Goal: Transaction & Acquisition: Subscribe to service/newsletter

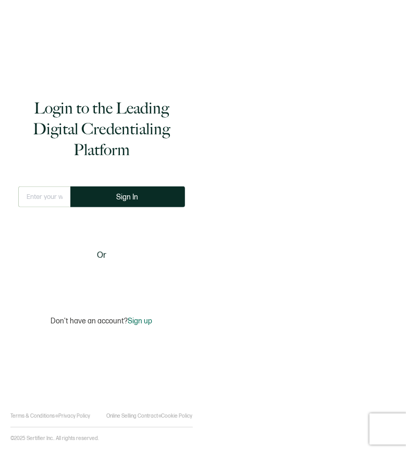
click at [57, 194] on input "text" at bounding box center [44, 197] width 52 height 21
type input "[PERSON_NAME][EMAIL_ADDRESS][DOMAIN_NAME]"
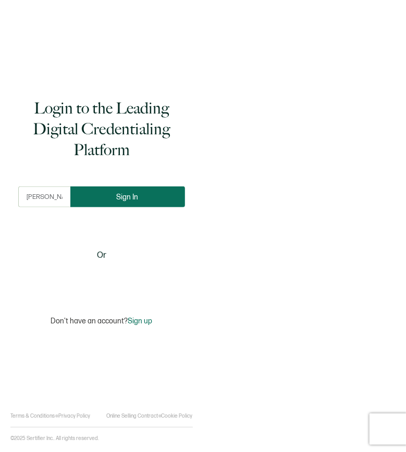
click at [101, 199] on button "Sign In" at bounding box center [127, 197] width 115 height 21
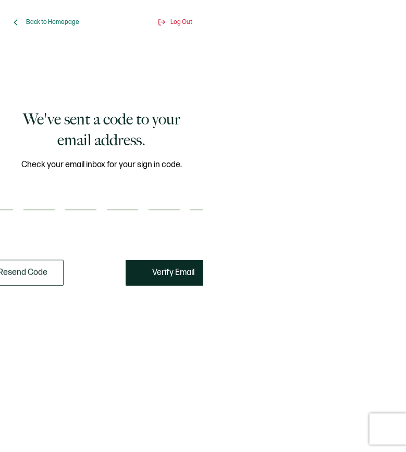
drag, startPoint x: -2, startPoint y: 181, endPoint x: -29, endPoint y: 185, distance: 26.9
click at [0, 185] on html "Back to Homepage Log Out We've sent a code to your email address. Check your em…" at bounding box center [203, 226] width 406 height 452
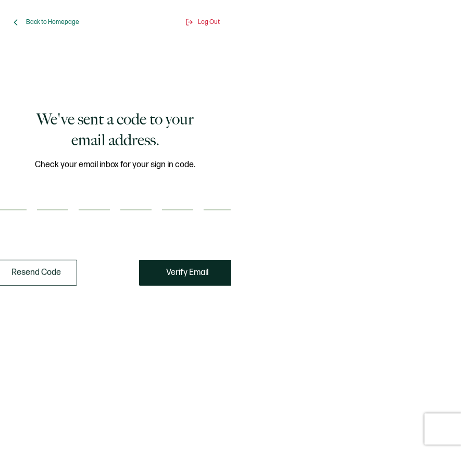
type input "4"
type input "7"
type input "1"
type input "4"
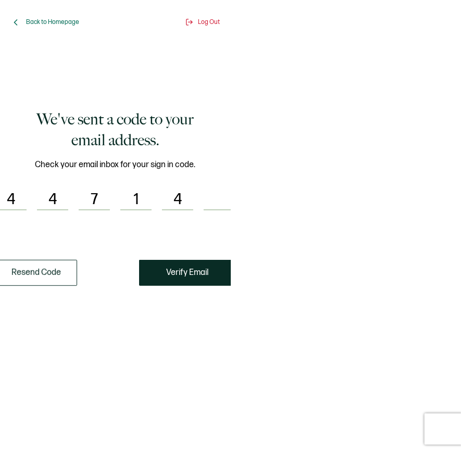
scroll to position [0, 4]
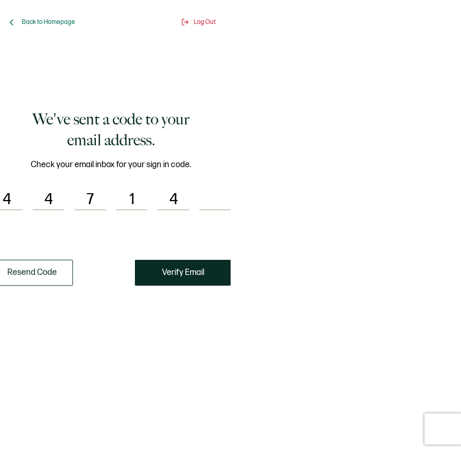
type input "8"
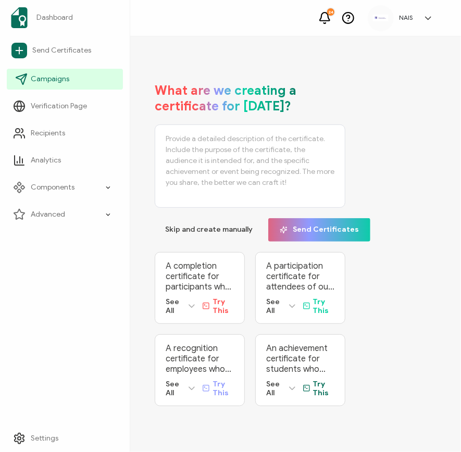
click at [41, 82] on span "Campaigns" at bounding box center [50, 79] width 39 height 10
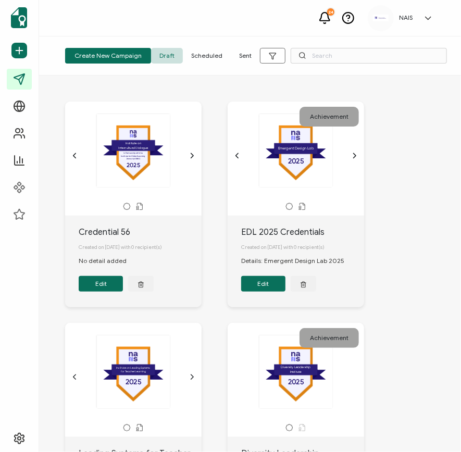
click at [239, 56] on span "Sent" at bounding box center [245, 56] width 29 height 16
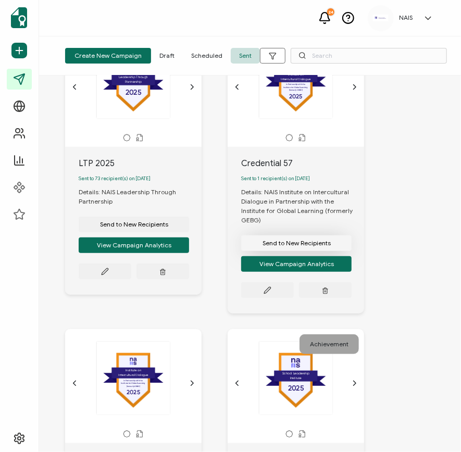
scroll to position [68, 0]
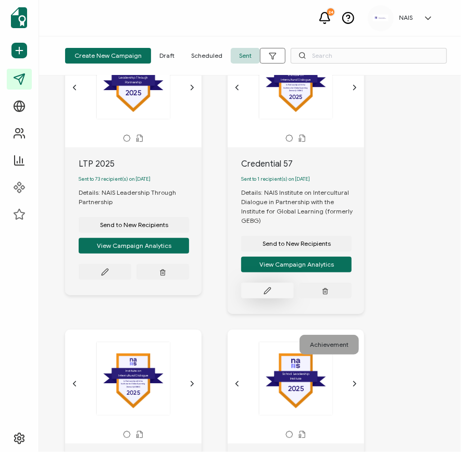
click at [279, 297] on button at bounding box center [267, 291] width 53 height 16
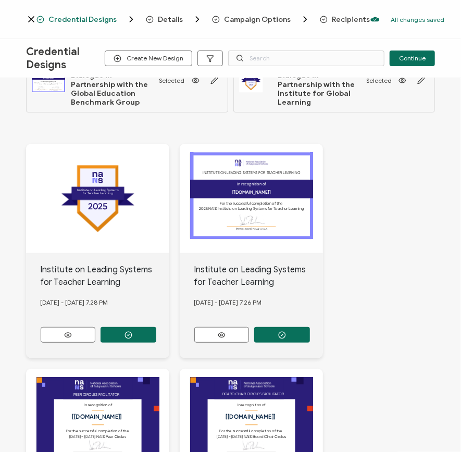
scroll to position [47, 0]
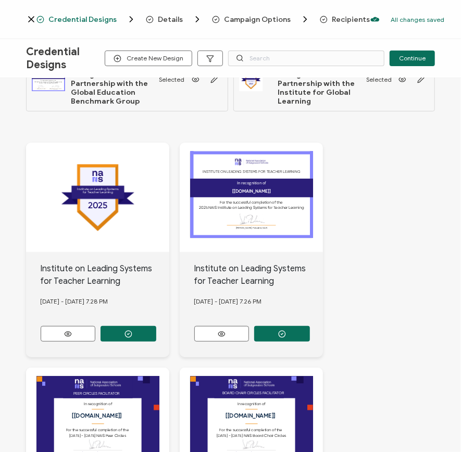
click at [29, 18] on icon at bounding box center [31, 19] width 5 height 5
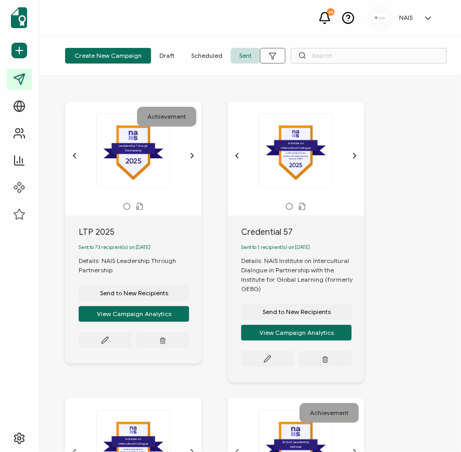
click at [162, 58] on span "Draft" at bounding box center [167, 56] width 32 height 16
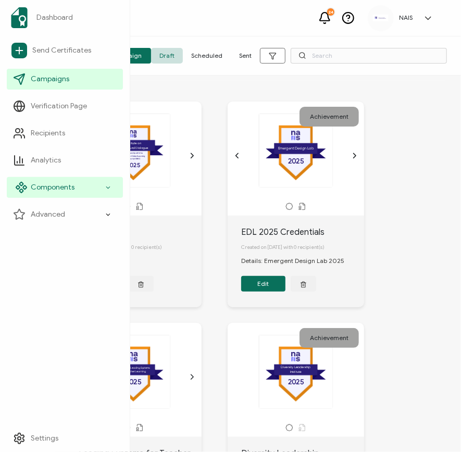
click at [66, 184] on span "Components" at bounding box center [53, 187] width 44 height 10
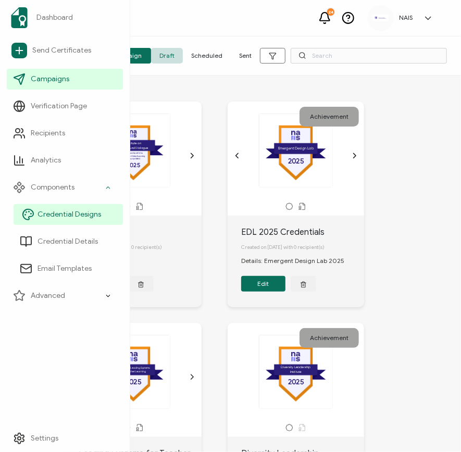
click at [66, 220] on link "Credential Designs" at bounding box center [68, 214] width 109 height 21
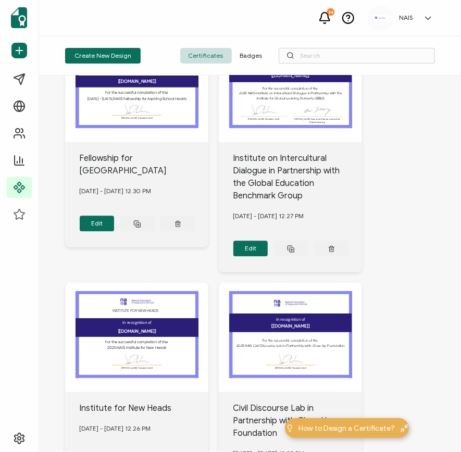
scroll to position [730, 0]
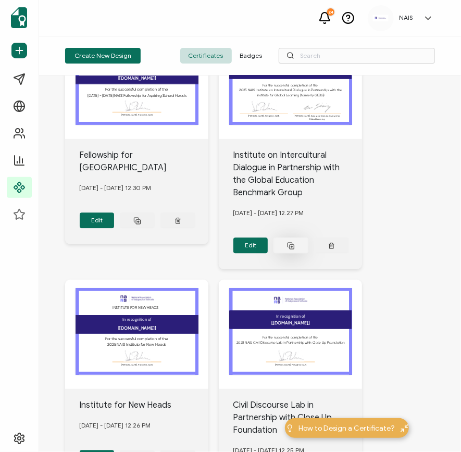
click at [290, 245] on rect at bounding box center [292, 247] width 4 height 4
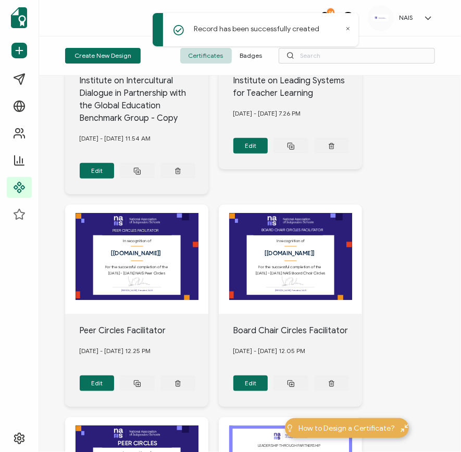
scroll to position [0, 0]
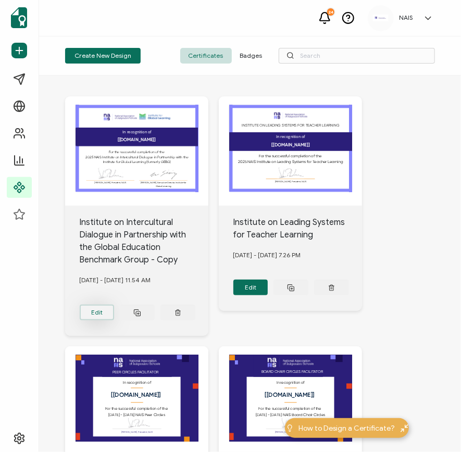
click at [100, 308] on button "Edit" at bounding box center [97, 313] width 35 height 16
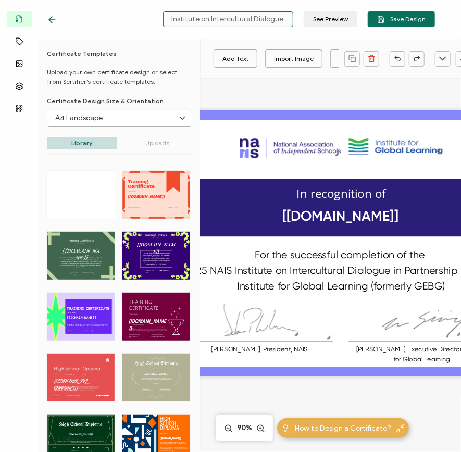
click at [259, 21] on input "Institute on Intercultural Dialogue in Partnership with the Global Education Be…" at bounding box center [228, 19] width 130 height 16
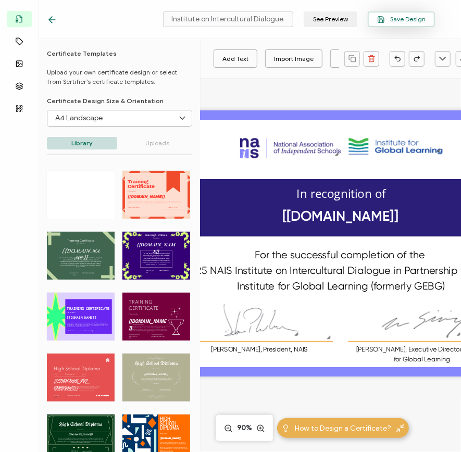
click at [400, 18] on span "Save Design" at bounding box center [401, 20] width 48 height 8
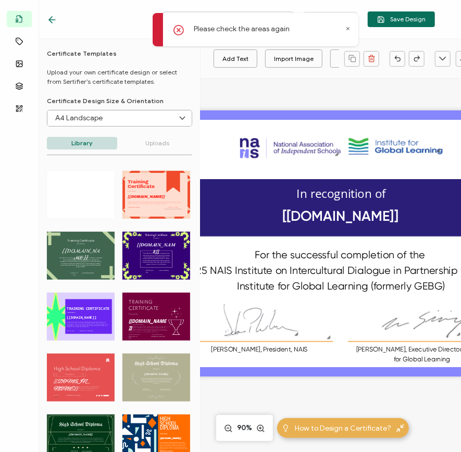
click at [349, 30] on icon at bounding box center [348, 28] width 5 height 5
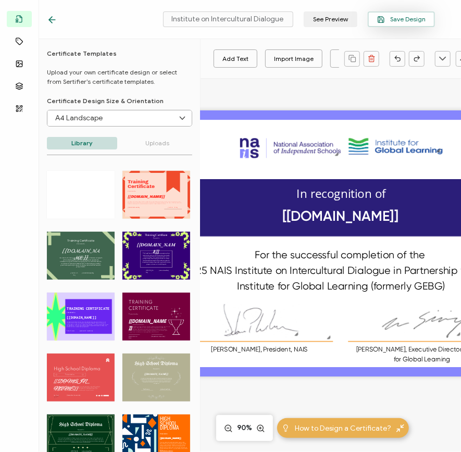
click at [384, 23] on button "Save Design" at bounding box center [401, 19] width 67 height 16
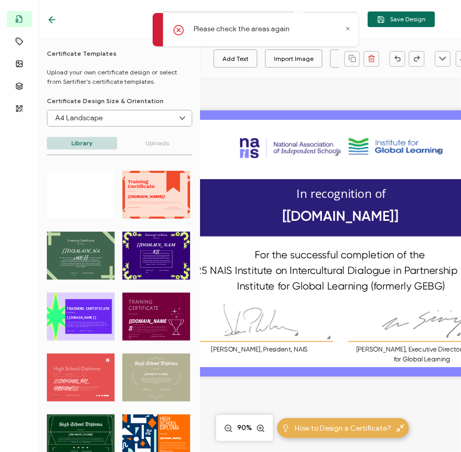
click at [346, 27] on icon at bounding box center [348, 28] width 5 height 5
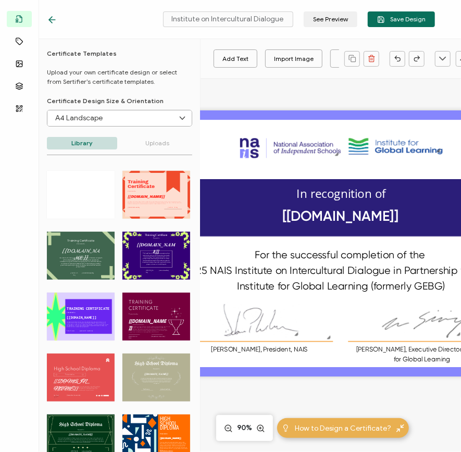
click at [225, 12] on div at bounding box center [257, 11] width 209 height 3
click at [232, 20] on input "Institute on Intercultural Dialogue in Partnership with the Global Education Be…" at bounding box center [228, 19] width 130 height 16
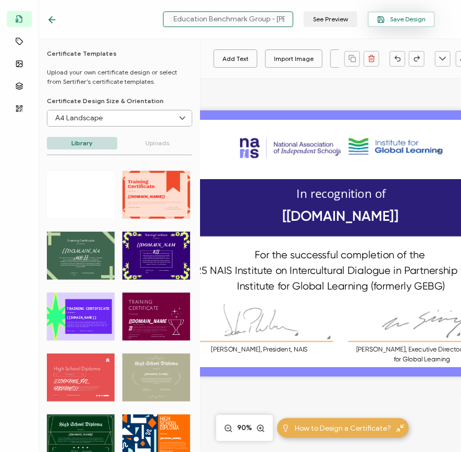
type input "Institute on Intercultural Dialogue in Partnership with the Global Education Be…"
click at [403, 16] on span "Save Design" at bounding box center [401, 20] width 48 height 8
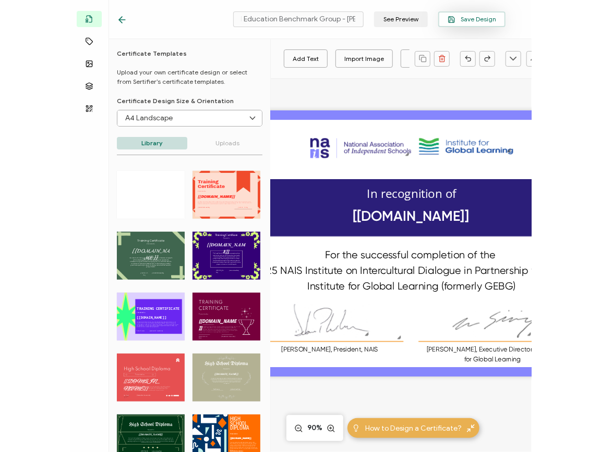
scroll to position [0, 0]
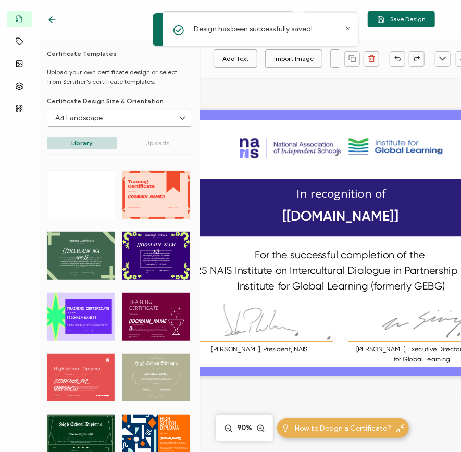
click at [347, 29] on icon at bounding box center [348, 29] width 3 height 3
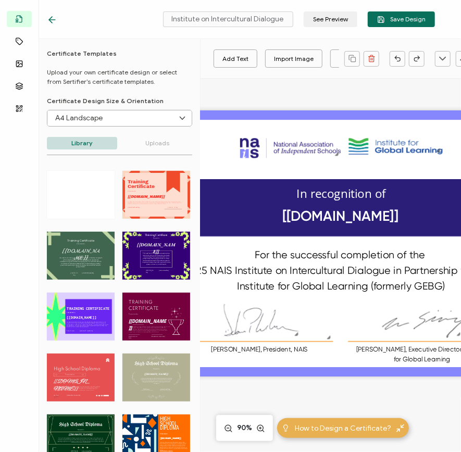
click at [55, 19] on icon at bounding box center [52, 20] width 10 height 10
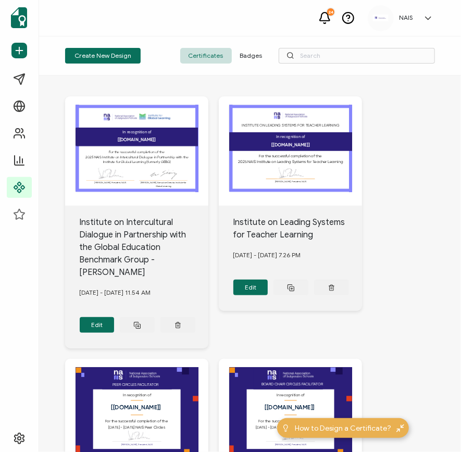
drag, startPoint x: 0, startPoint y: 8, endPoint x: -64, endPoint y: 8, distance: 63.6
click at [0, 8] on html "24 NAIS [PERSON_NAME] [PERSON_NAME][EMAIL_ADDRESS][DOMAIN_NAME] ID: 98679893 NA…" at bounding box center [230, 226] width 461 height 452
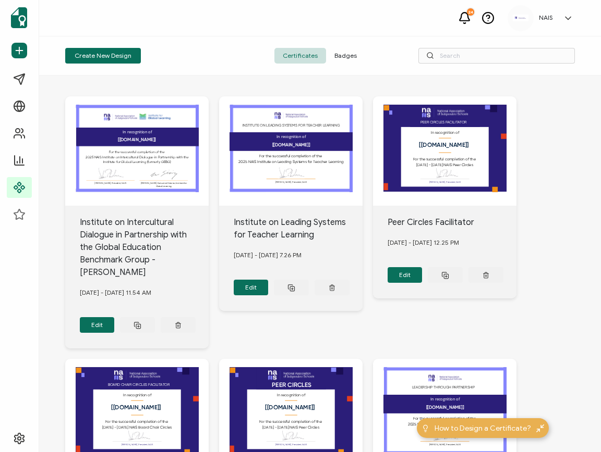
click at [339, 56] on span "Badges" at bounding box center [345, 56] width 39 height 16
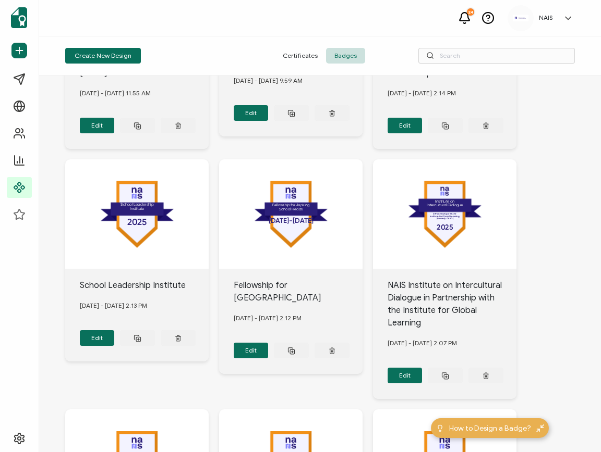
scroll to position [388, 0]
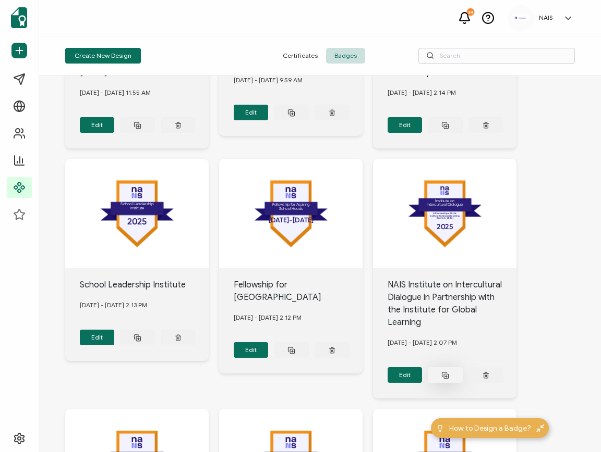
click at [406, 372] on icon at bounding box center [445, 376] width 8 height 8
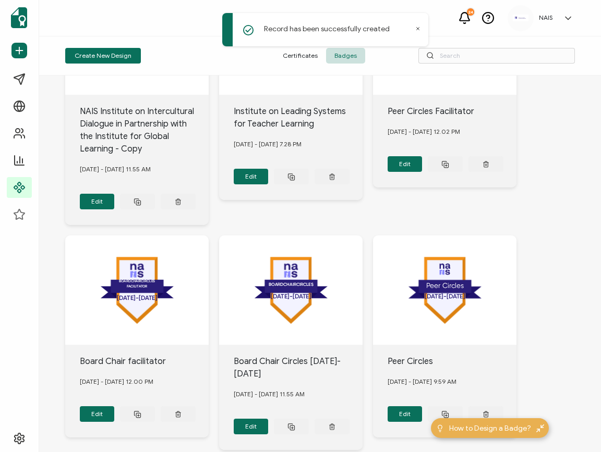
scroll to position [0, 0]
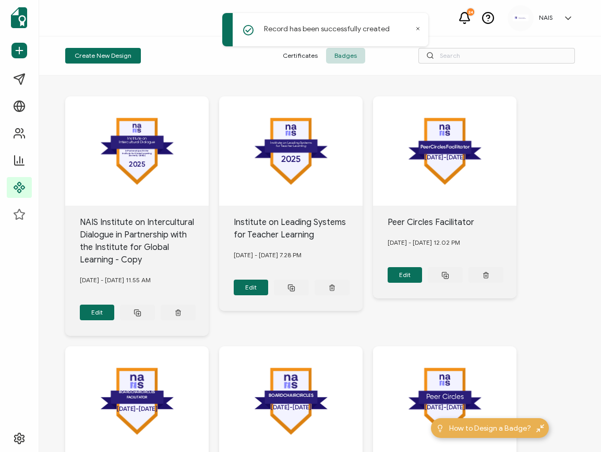
click at [290, 57] on span "Certificates" at bounding box center [300, 56] width 52 height 16
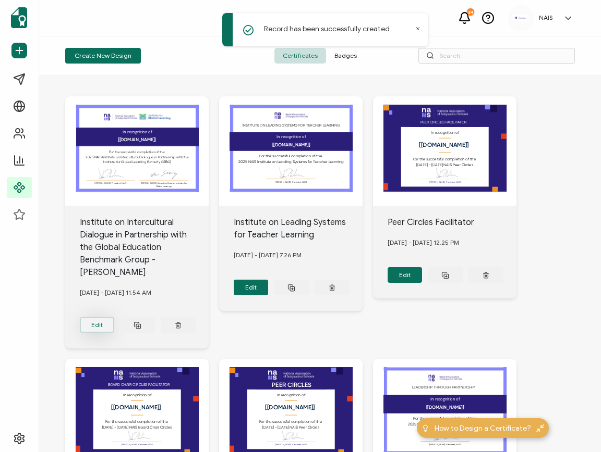
click at [96, 317] on button "Edit" at bounding box center [97, 325] width 35 height 16
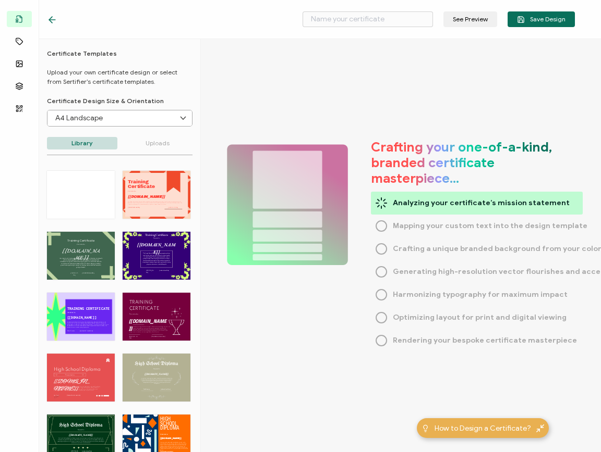
type input "Institute on Intercultural Dialogue in Partnership with the Global Education Be…"
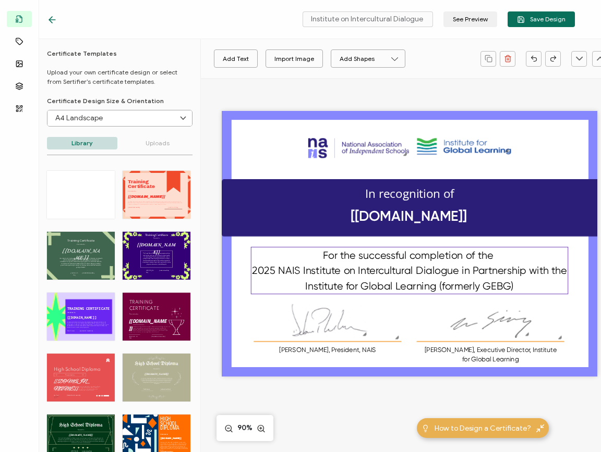
click at [395, 275] on pre "For the successful completion of the 2025 NAIS Institute on Intercultural Dialo…" at bounding box center [410, 271] width 317 height 43
click at [406, 254] on pre "For the successful completion of the 2025 NAIS Institute on Intercultural Dialo…" at bounding box center [410, 271] width 317 height 43
click at [406, 255] on pre "For the successful completion of the 2025 NAIS Institute on Intercultural Dialo…" at bounding box center [410, 271] width 317 height 43
click at [394, 382] on div "The recipient’s full name, which will be automatically filled based on the info…" at bounding box center [409, 260] width 375 height 364
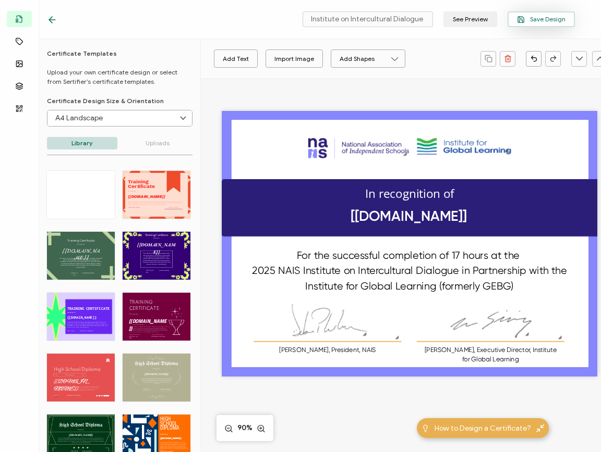
click at [406, 17] on span "Save Design" at bounding box center [541, 20] width 48 height 8
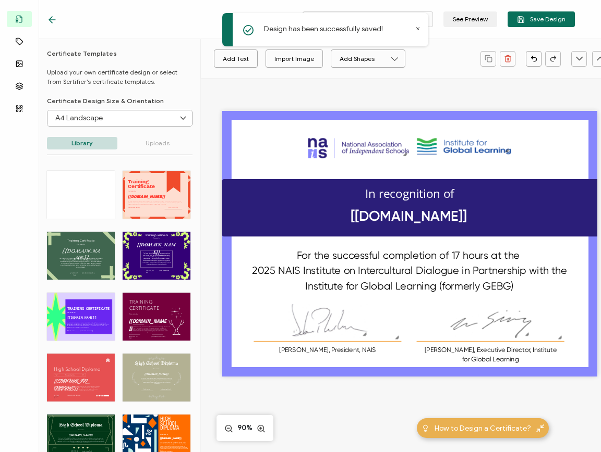
click at [406, 30] on icon at bounding box center [417, 28] width 5 height 5
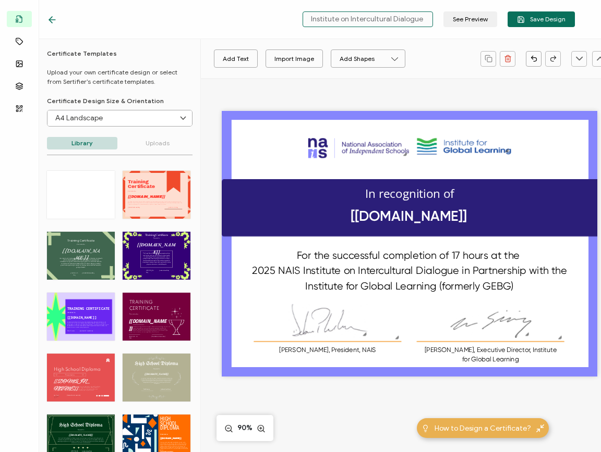
click at [406, 18] on input "Institute on Intercultural Dialogue in Partnership with the Global Education Be…" at bounding box center [367, 19] width 130 height 16
type input "Institute on Intercultural Dialogue in Partnership with the Global Education Be…"
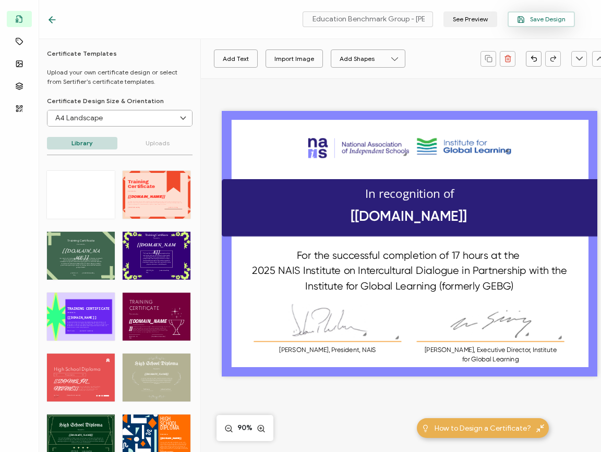
click at [406, 19] on span "Save Design" at bounding box center [541, 20] width 48 height 8
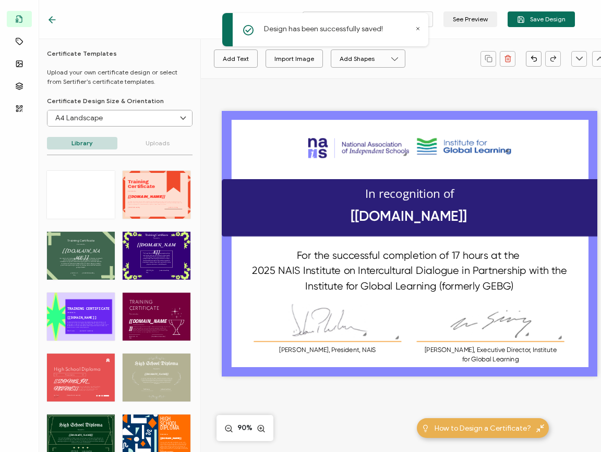
click at [53, 18] on icon at bounding box center [52, 20] width 10 height 10
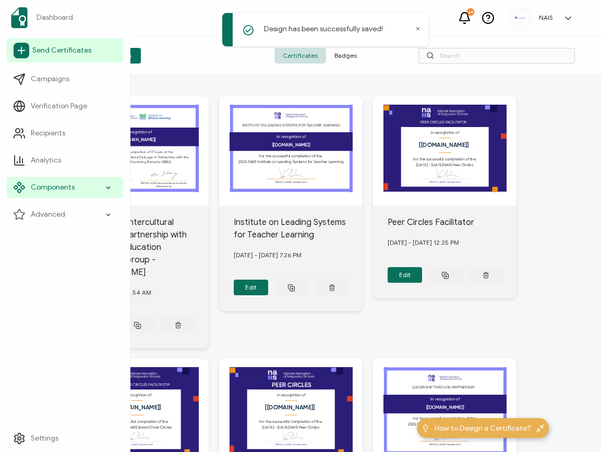
click at [43, 55] on span "Send Certificates" at bounding box center [61, 50] width 59 height 10
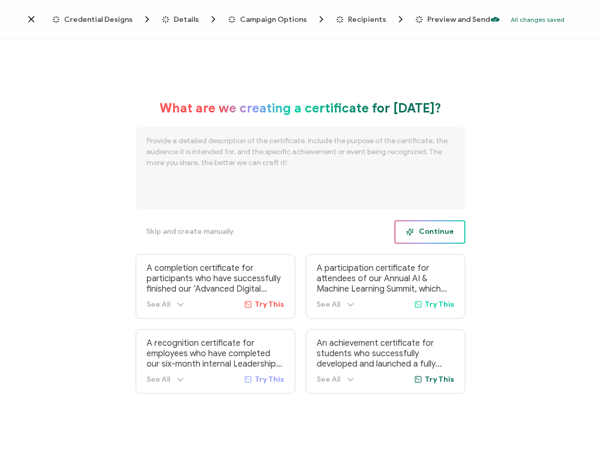
click at [406, 230] on span "Continue" at bounding box center [430, 232] width 48 height 8
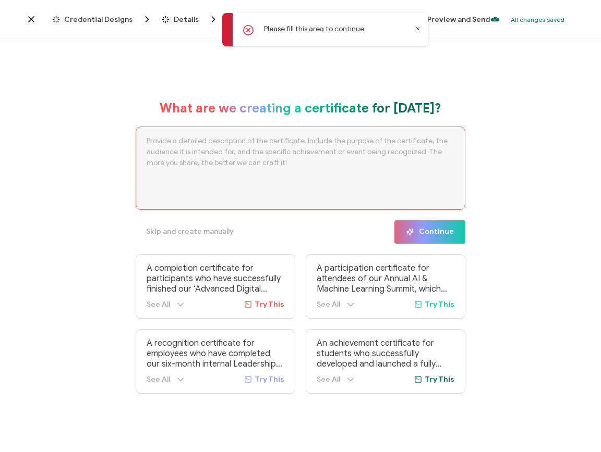
click at [406, 26] on icon at bounding box center [417, 28] width 5 height 5
click at [212, 232] on span "Skip and create manually" at bounding box center [190, 231] width 88 height 7
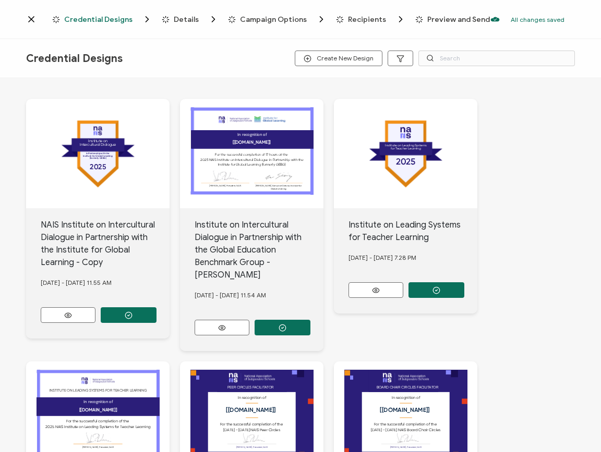
click at [29, 16] on icon at bounding box center [31, 19] width 10 height 10
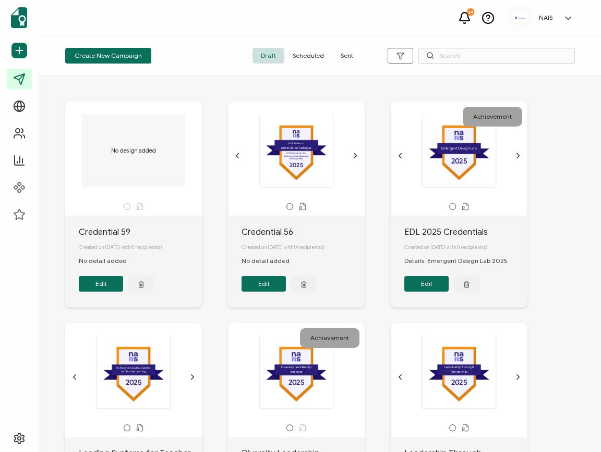
click at [271, 284] on button "Edit" at bounding box center [263, 284] width 44 height 16
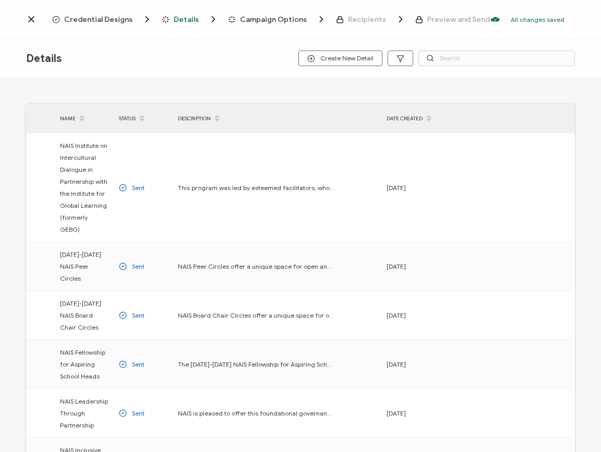
click at [406, 116] on div "DATE CREATED" at bounding box center [410, 119] width 59 height 18
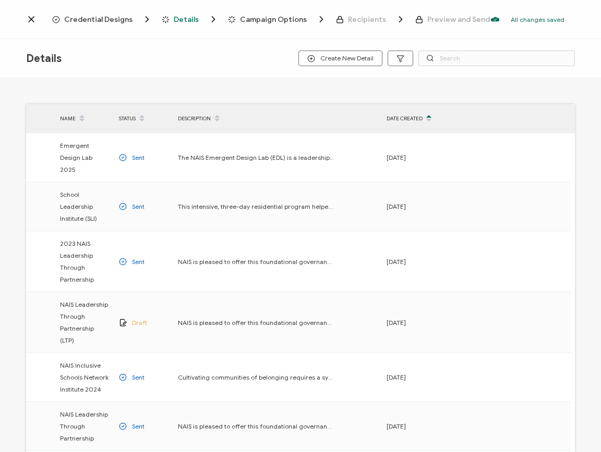
click at [406, 120] on div "DATE CREATED" at bounding box center [410, 119] width 59 height 18
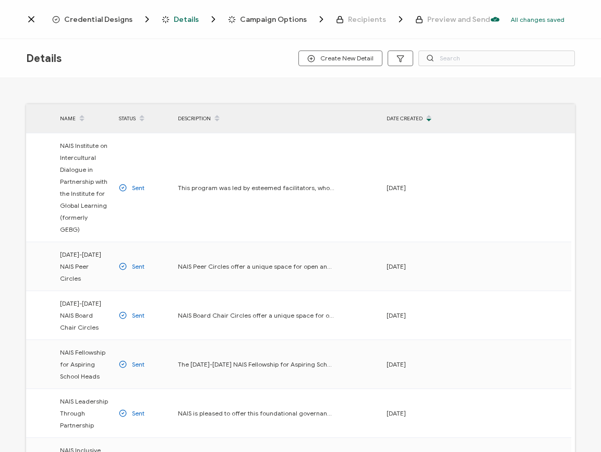
click at [406, 120] on div "DATE CREATED" at bounding box center [410, 119] width 59 height 18
click at [406, 116] on icon at bounding box center [428, 115] width 5 height 5
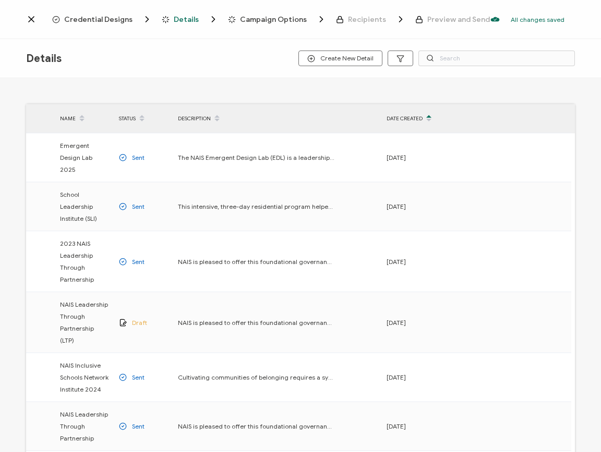
click at [406, 115] on icon at bounding box center [428, 115] width 5 height 5
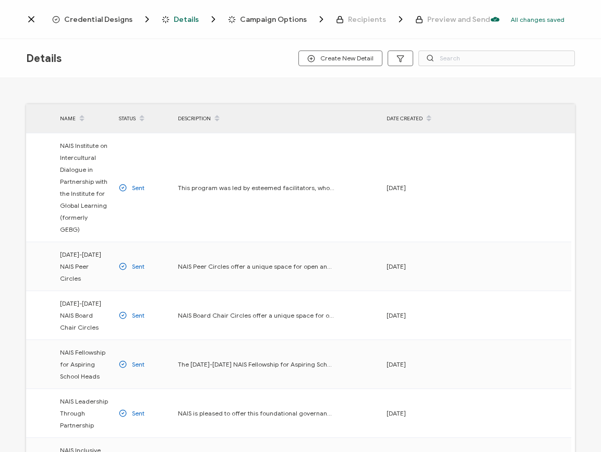
click at [108, 21] on span "Credential Designs" at bounding box center [98, 20] width 68 height 8
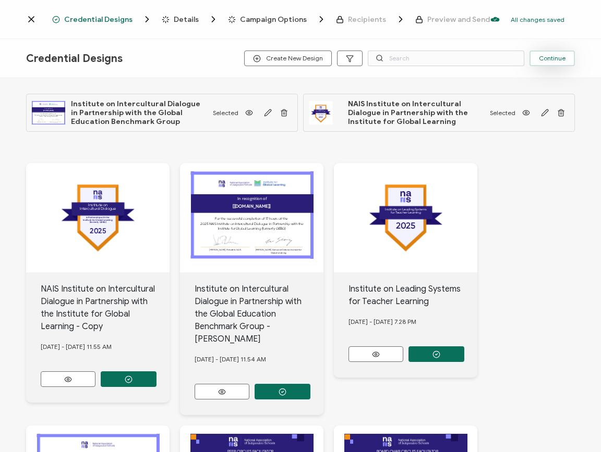
click at [406, 60] on button "Continue" at bounding box center [551, 59] width 45 height 16
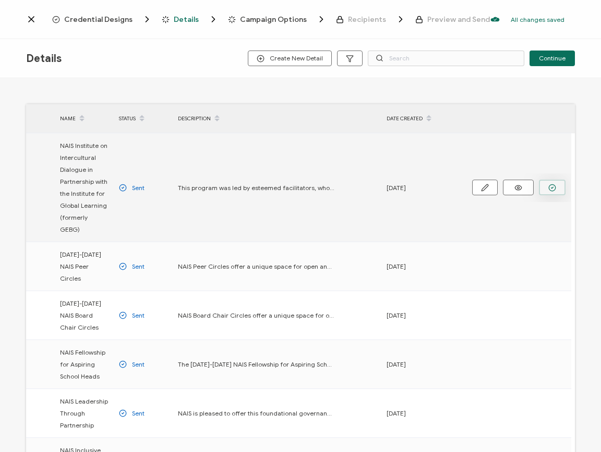
click at [406, 184] on icon "button" at bounding box center [552, 188] width 8 height 8
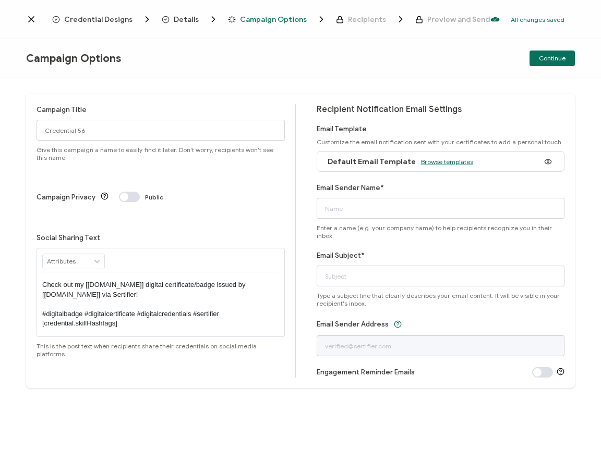
click at [406, 163] on span "Browse templates" at bounding box center [447, 162] width 52 height 8
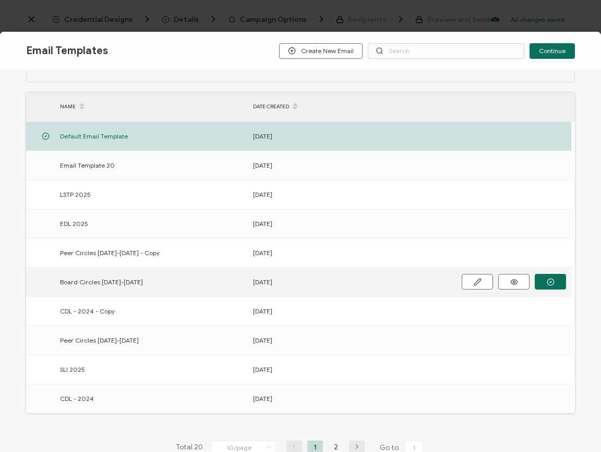
scroll to position [40, 0]
click at [329, 446] on li "2" at bounding box center [336, 446] width 16 height 13
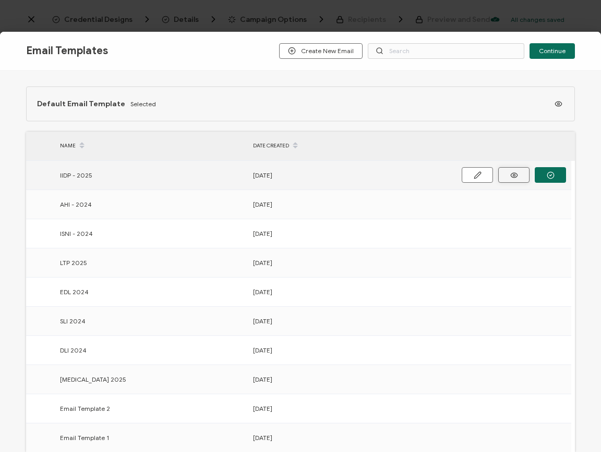
click at [406, 173] on icon "button" at bounding box center [513, 175] width 13 height 8
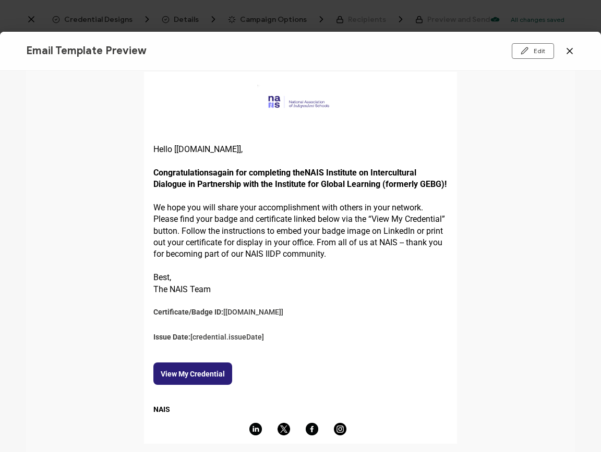
scroll to position [38, 0]
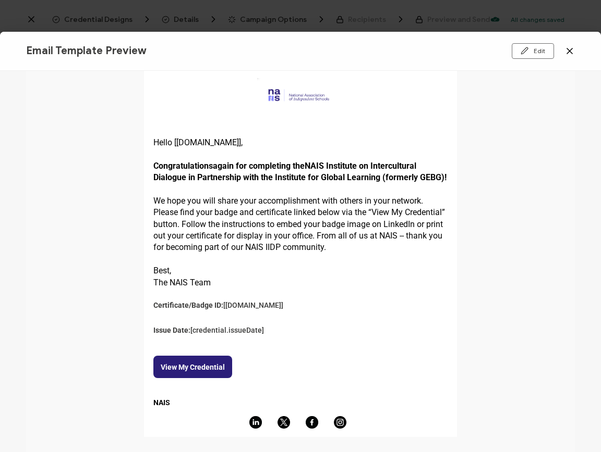
click at [406, 49] on icon at bounding box center [569, 50] width 5 height 5
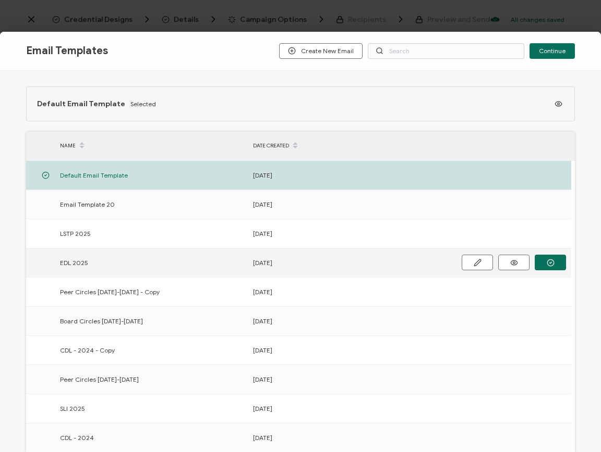
scroll to position [98, 0]
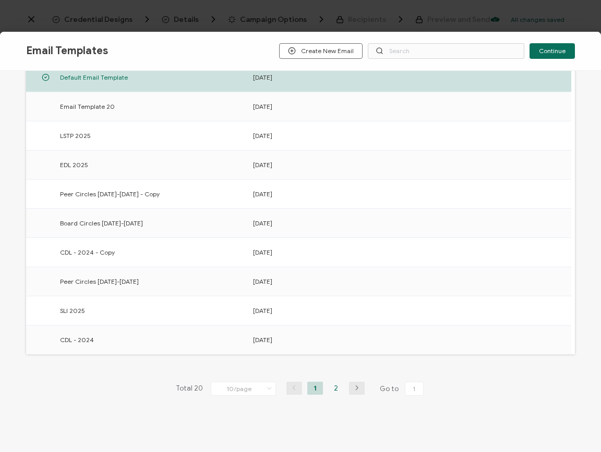
click at [333, 384] on li "2" at bounding box center [336, 388] width 16 height 13
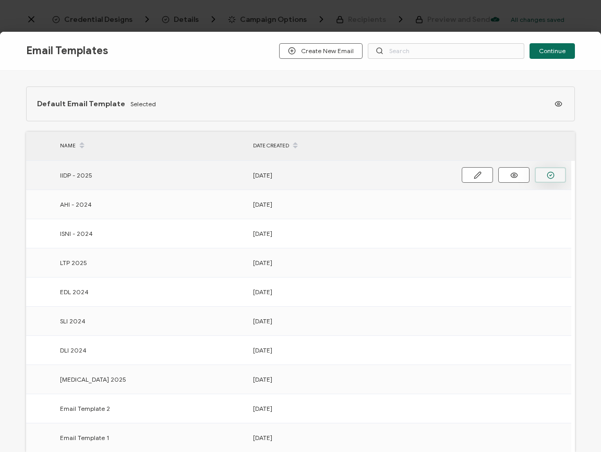
click at [406, 177] on circle "button" at bounding box center [550, 175] width 7 height 7
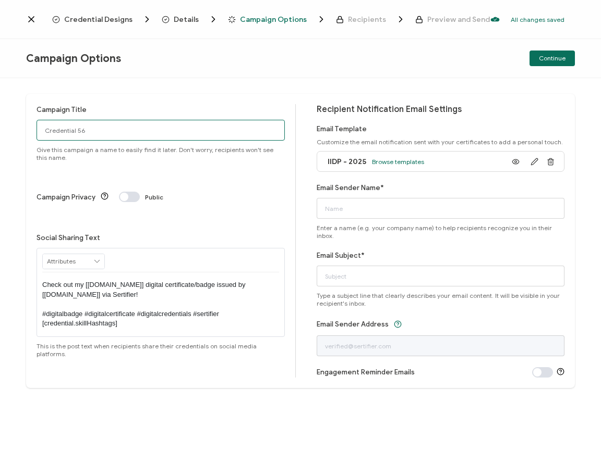
drag, startPoint x: 141, startPoint y: 128, endPoint x: 20, endPoint y: 121, distance: 121.7
click at [20, 121] on div "Campaign Title Credential 56 Give this campaign a name to easily find it later.…" at bounding box center [300, 265] width 601 height 374
type input "GEBG - [PERSON_NAME]"
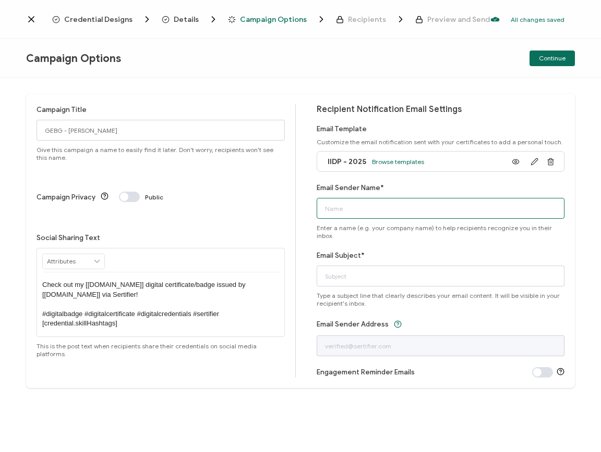
click at [406, 209] on input "Email Sender Name*" at bounding box center [440, 208] width 248 height 21
type input "NAIS"
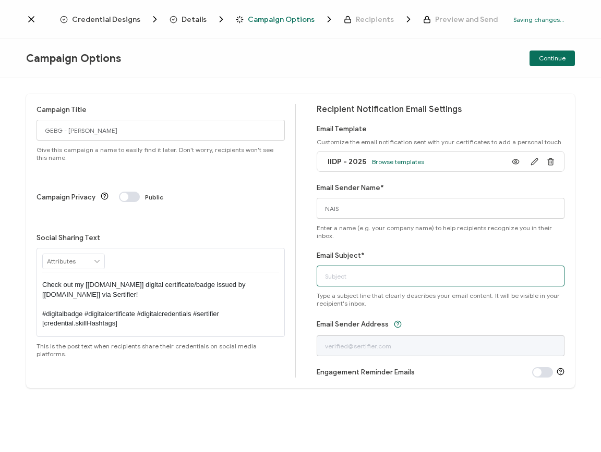
click at [356, 266] on input "Email Subject*" at bounding box center [440, 276] width 248 height 21
click at [406, 272] on input "GEBG Certificate and Badge" at bounding box center [440, 276] width 248 height 21
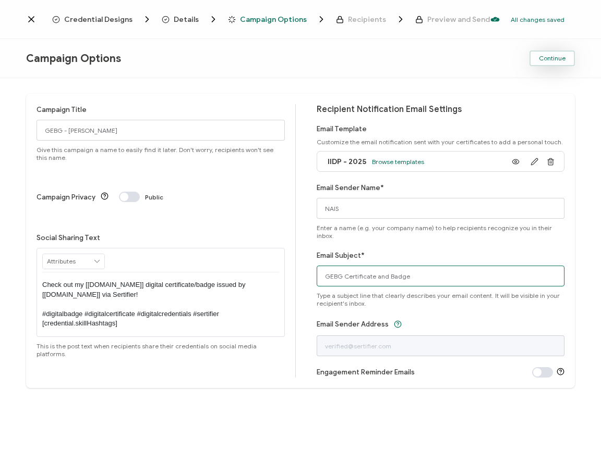
type input "GEBG Certificate and Badge"
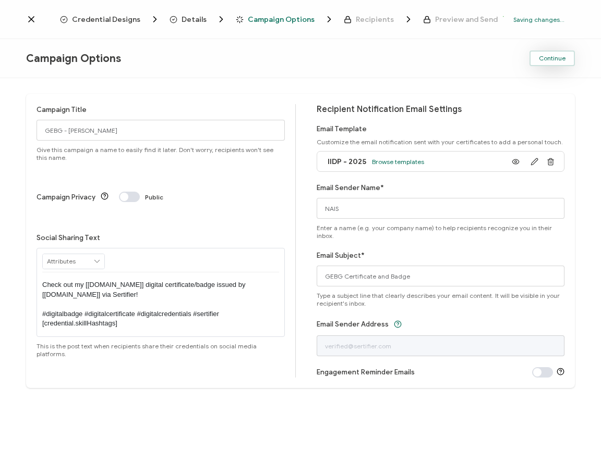
click at [406, 64] on button "Continue" at bounding box center [551, 59] width 45 height 16
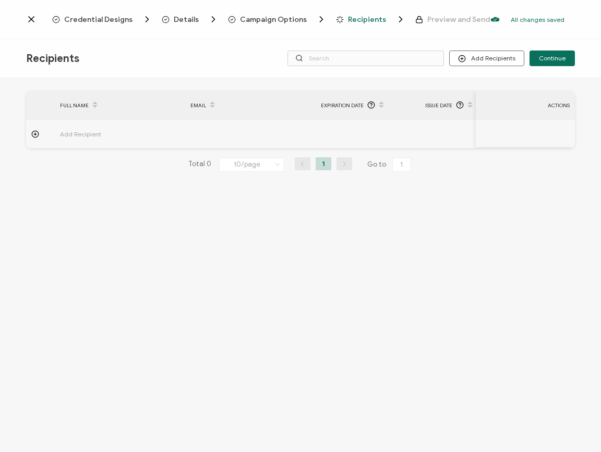
click at [34, 133] on icon at bounding box center [35, 134] width 8 height 8
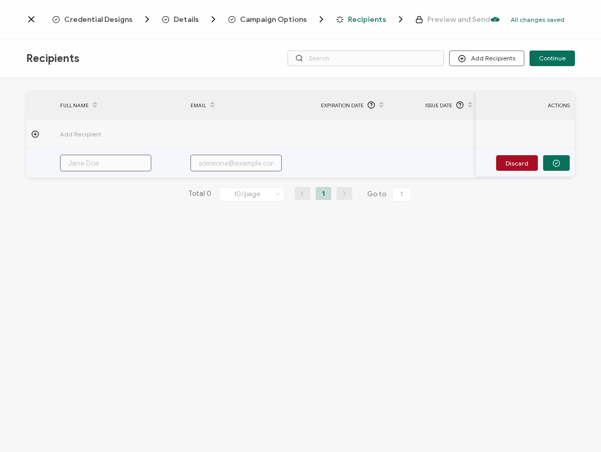
click at [96, 166] on input "text" at bounding box center [105, 163] width 91 height 17
type input "E"
type input "El"
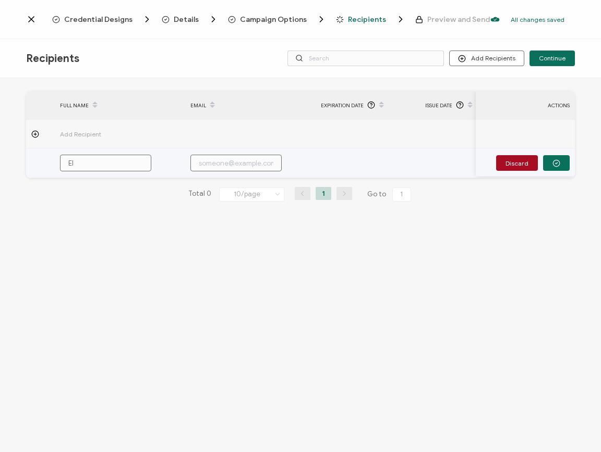
type input "[PERSON_NAME]"
type input "Eliz"
type input "[PERSON_NAME]"
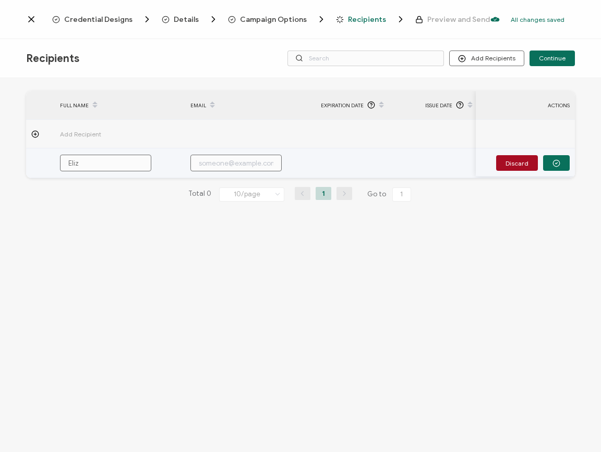
type input "[PERSON_NAME]"
type input "Elizab"
type input "[PERSON_NAME]"
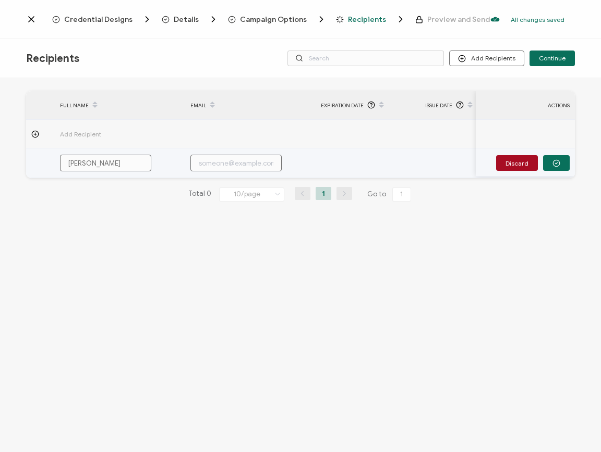
type input "[PERSON_NAME]"
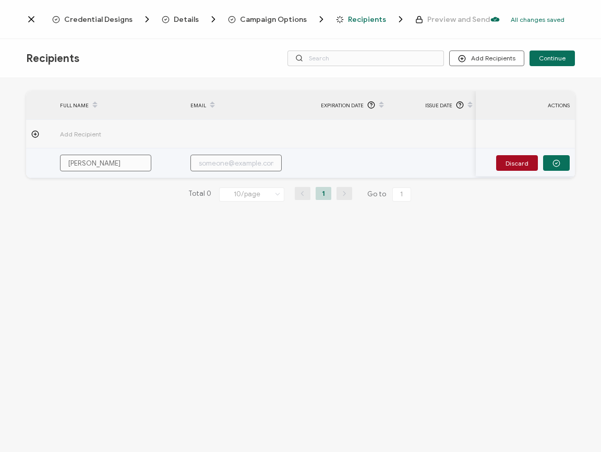
type input "[PERSON_NAME]"
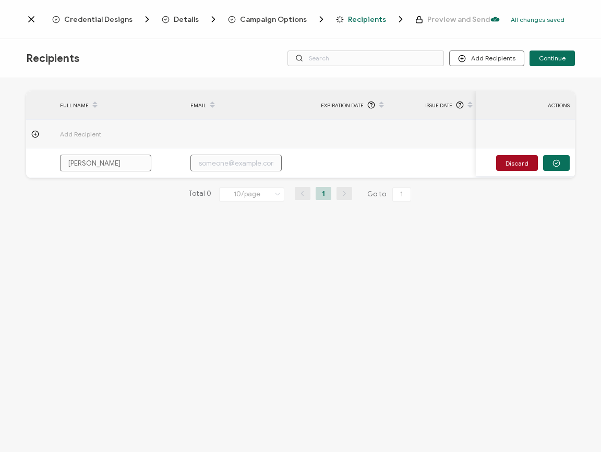
click at [220, 211] on div "FULL NAME EMAIL Expiration Date Issue Date ACTIONS Add Recipient [PERSON_NAME] …" at bounding box center [300, 154] width 548 height 127
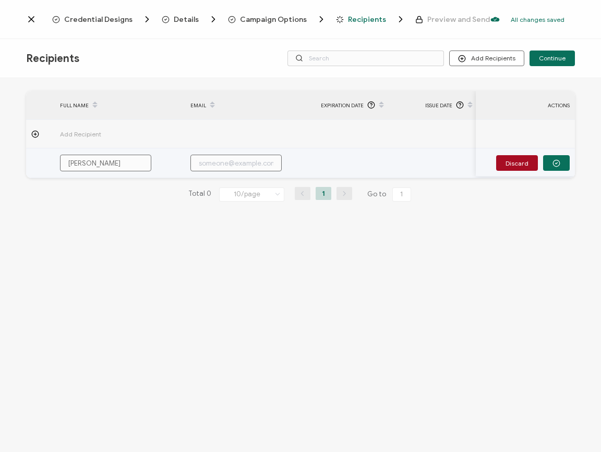
click at [130, 165] on input "[PERSON_NAME]" at bounding box center [105, 163] width 91 height 17
type input "[PERSON_NAME]"
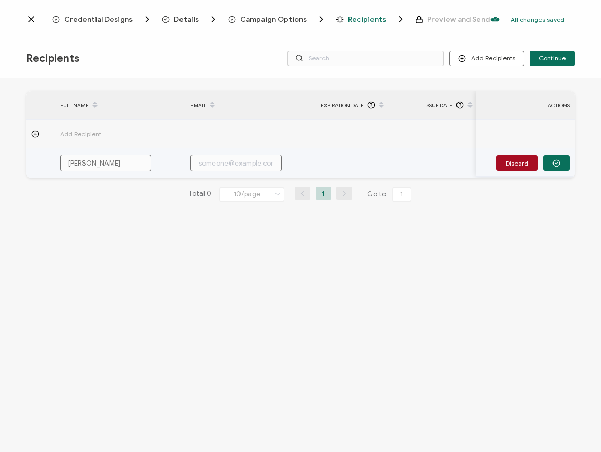
type input "[PERSON_NAME]"
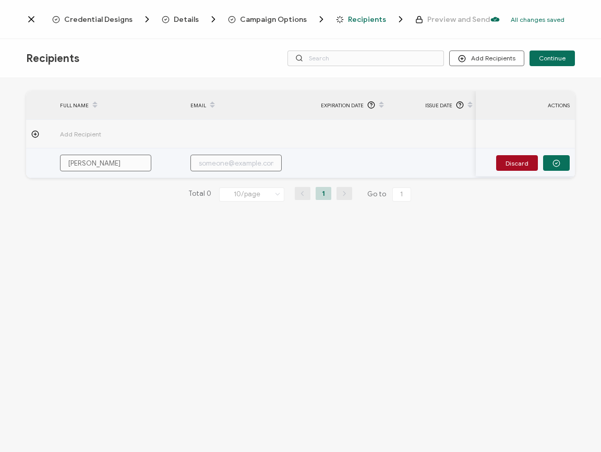
type input "[PERSON_NAME]"
click at [201, 161] on input "text" at bounding box center [235, 163] width 91 height 17
paste input "[EMAIL_ADDRESS][DOMAIN_NAME]"
type input "[EMAIL_ADDRESS][DOMAIN_NAME]"
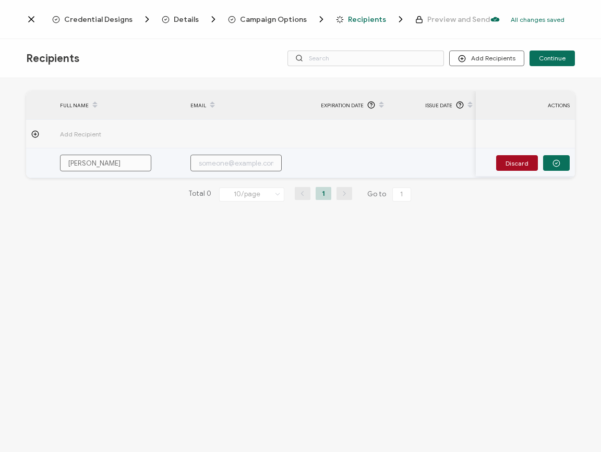
type input "[EMAIL_ADDRESS][DOMAIN_NAME]"
click at [406, 167] on button "button" at bounding box center [556, 163] width 27 height 16
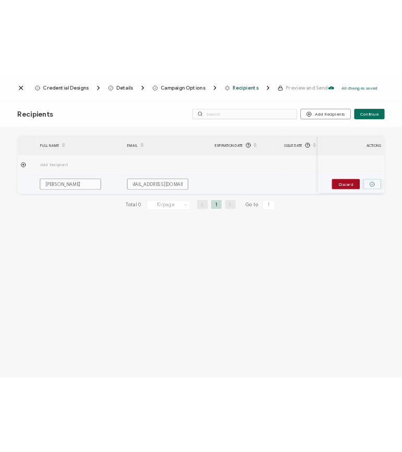
scroll to position [0, 0]
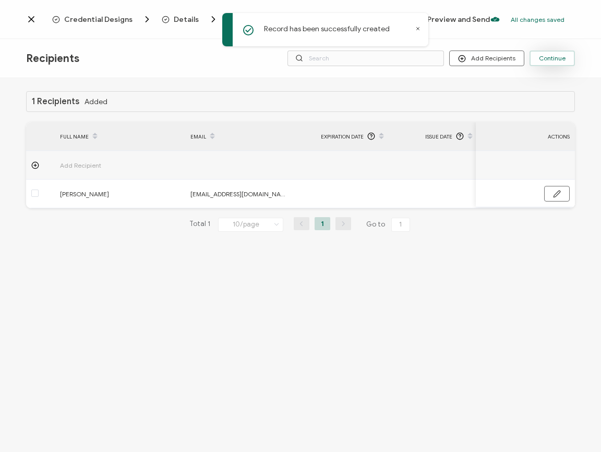
click at [406, 61] on span "Continue" at bounding box center [551, 58] width 27 height 6
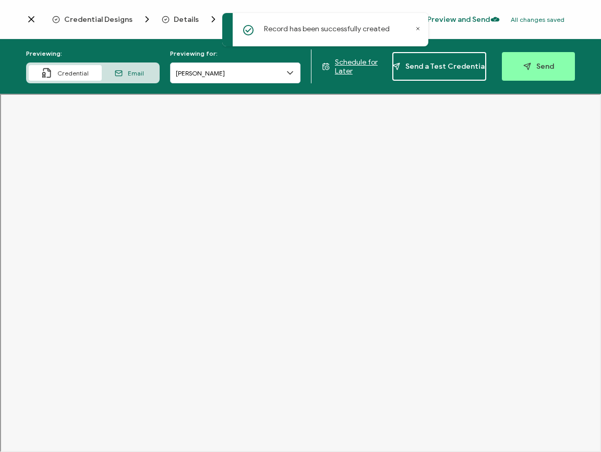
click at [406, 28] on icon at bounding box center [417, 28] width 5 height 5
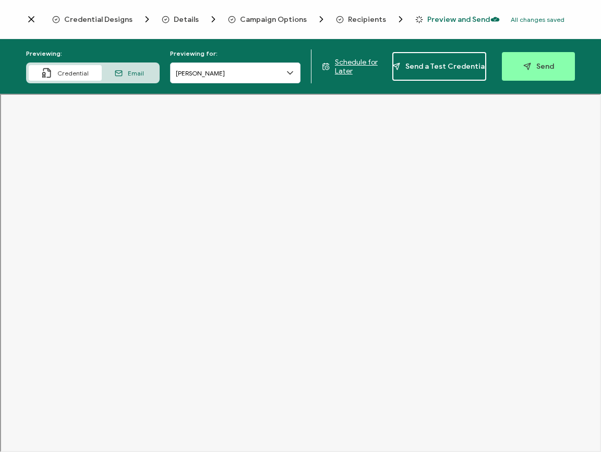
click at [132, 17] on span "Credential Designs" at bounding box center [98, 20] width 68 height 8
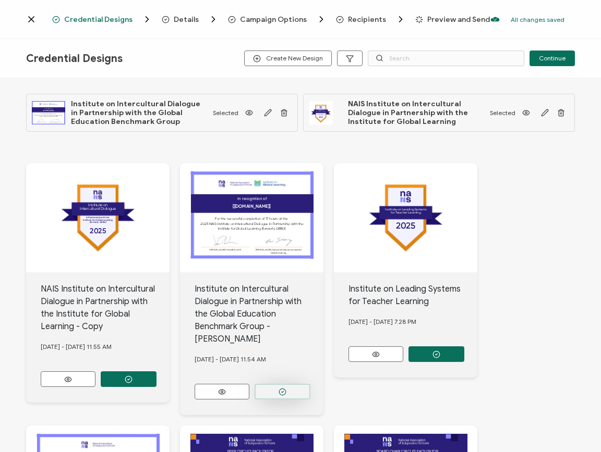
click at [271, 384] on button "button" at bounding box center [282, 392] width 56 height 16
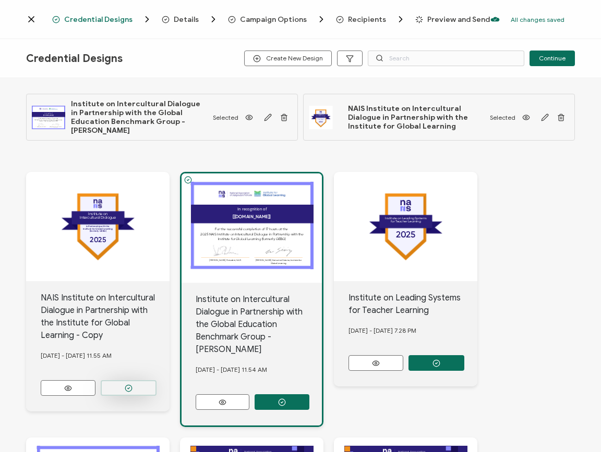
click at [155, 381] on button "button" at bounding box center [129, 389] width 56 height 16
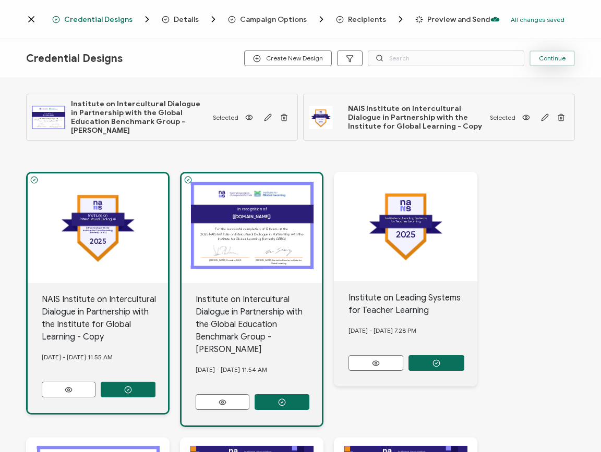
click at [406, 58] on span "Continue" at bounding box center [551, 58] width 27 height 6
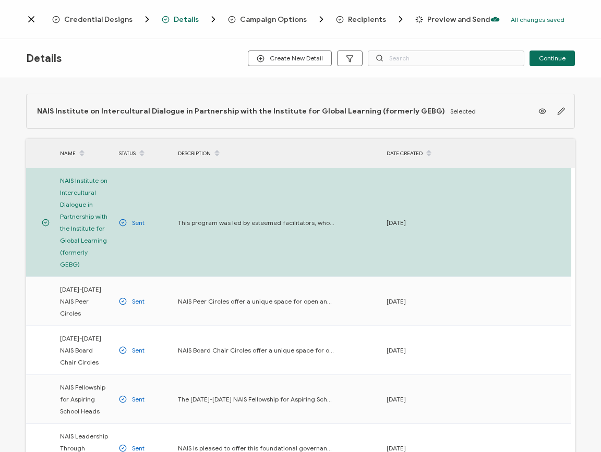
click at [406, 58] on span "Continue" at bounding box center [551, 58] width 27 height 6
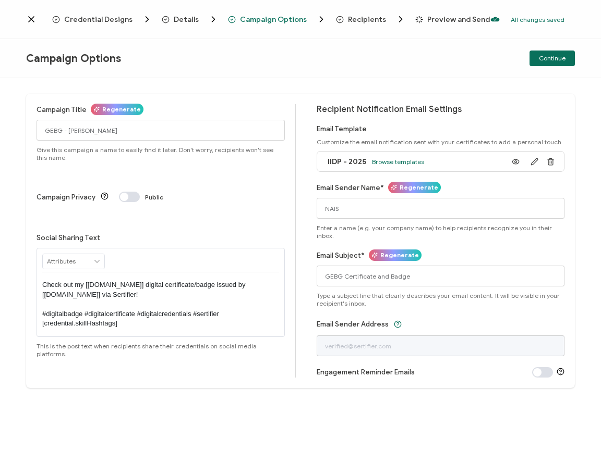
click at [406, 58] on span "Continue" at bounding box center [551, 58] width 27 height 6
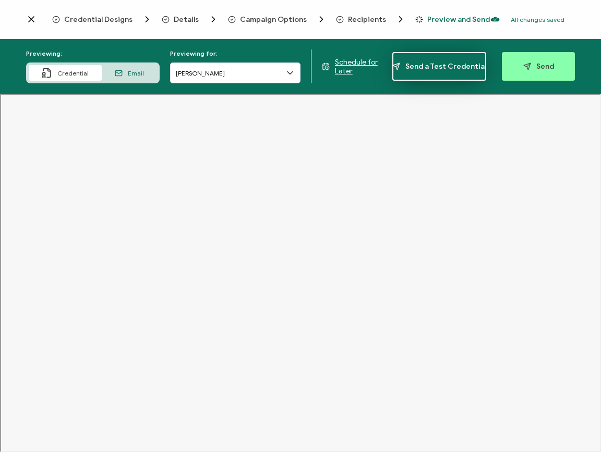
click at [406, 68] on span "Send a Test Credential" at bounding box center [439, 67] width 94 height 8
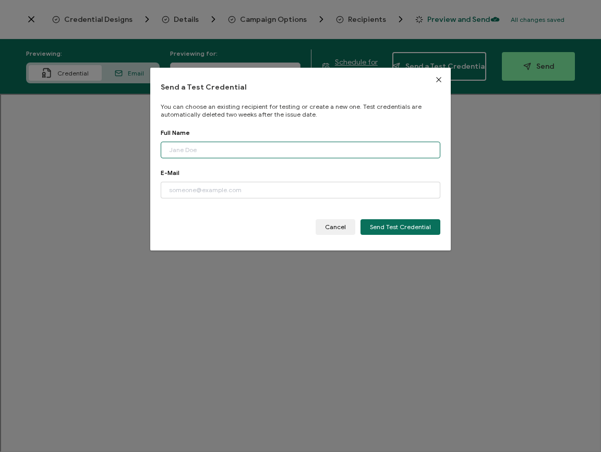
click at [316, 144] on input "dialog" at bounding box center [300, 150] width 279 height 17
type input "[PERSON_NAME]"
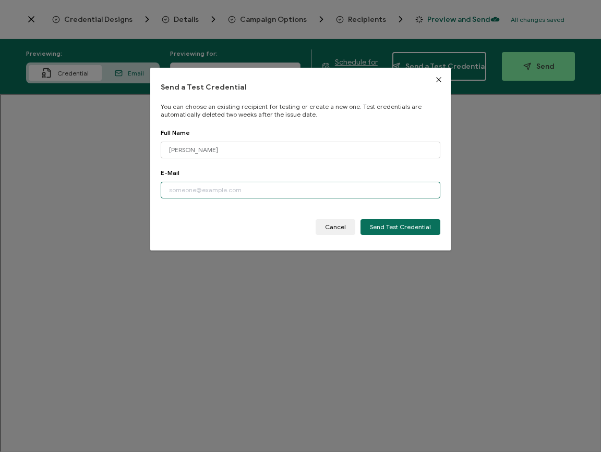
click at [281, 188] on input "dialog" at bounding box center [300, 190] width 279 height 17
type input "[PERSON_NAME][EMAIL_ADDRESS][DOMAIN_NAME]"
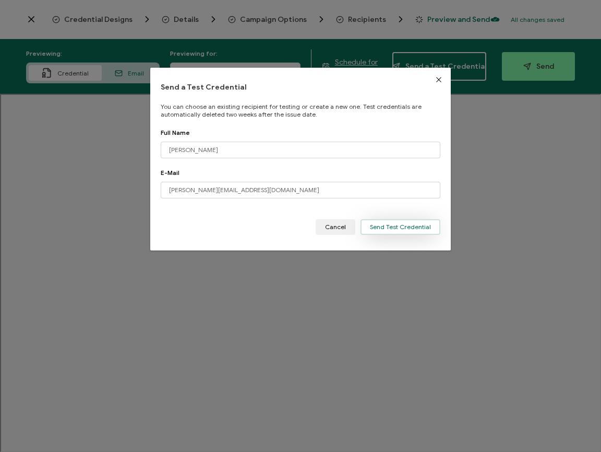
click at [376, 228] on span "Send Test Credential" at bounding box center [400, 227] width 61 height 6
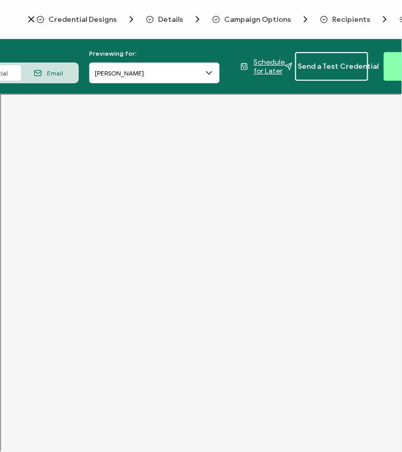
click at [162, 21] on span "Details" at bounding box center [170, 20] width 25 height 8
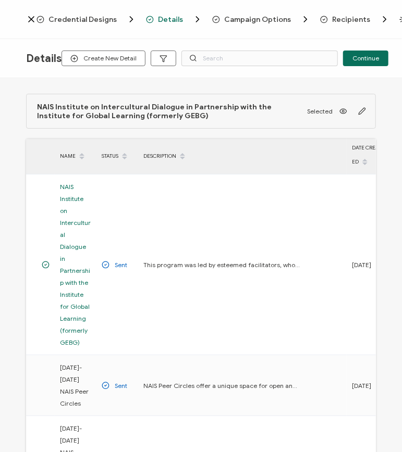
click at [33, 19] on icon at bounding box center [31, 19] width 10 height 10
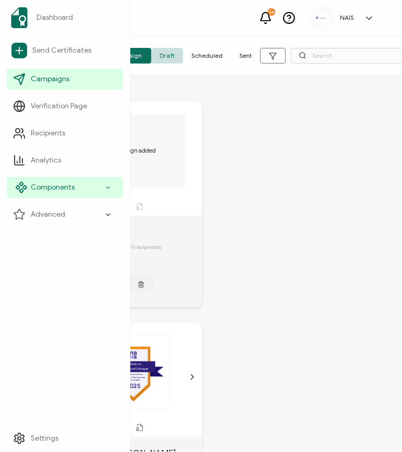
click at [64, 183] on span "Components" at bounding box center [53, 187] width 44 height 10
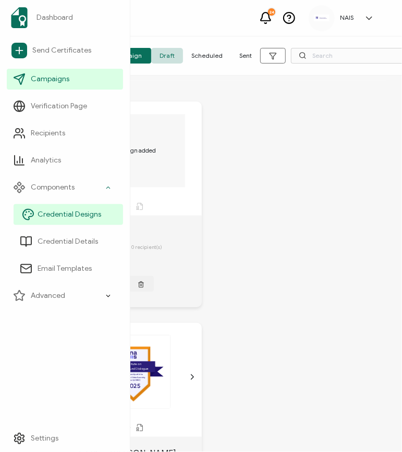
click at [75, 213] on span "Credential Designs" at bounding box center [70, 215] width 64 height 10
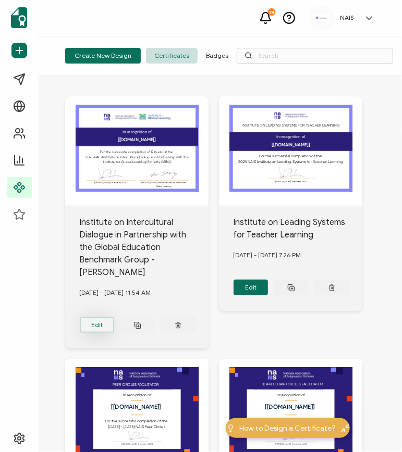
click at [103, 317] on button "Edit" at bounding box center [97, 325] width 35 height 16
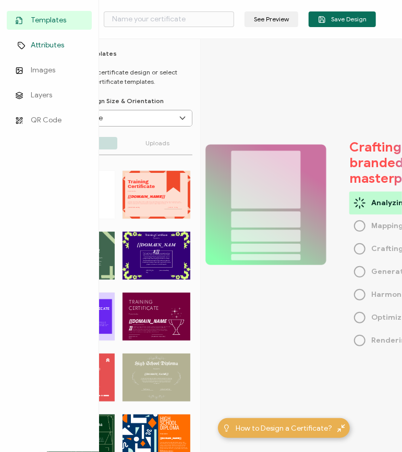
type input "Institute on Intercultural Dialogue in Partnership with the Global Education Be…"
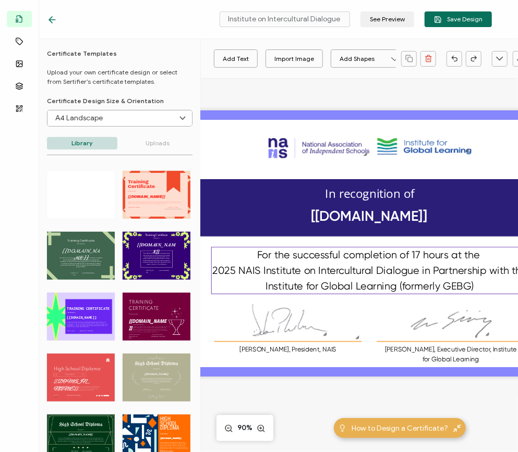
click at [231, 277] on div "For the successful completion of 17 hours at the 2025 NAIS Institute on Intercu…" at bounding box center [369, 270] width 317 height 47
click at [235, 267] on pre "For the successful completion of 17 hours at the 2025 NAIS Institute on Intercu…" at bounding box center [370, 271] width 317 height 43
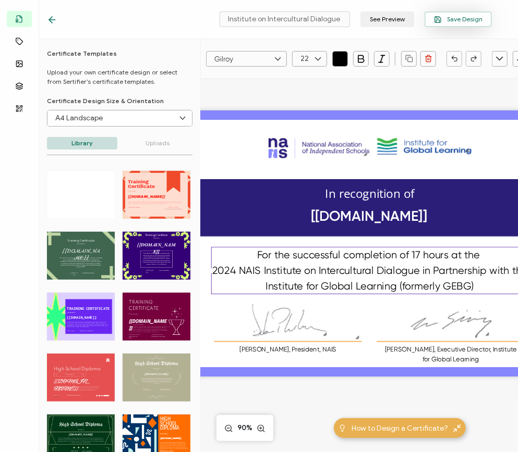
click at [406, 21] on span "Save Design" at bounding box center [458, 20] width 48 height 8
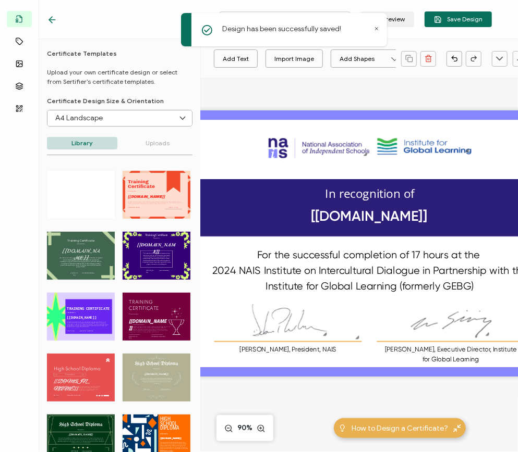
click at [52, 23] on icon at bounding box center [50, 20] width 3 height 6
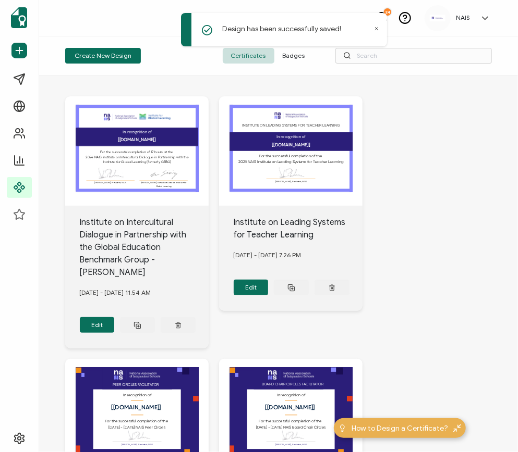
click at [288, 62] on span "Badges" at bounding box center [293, 56] width 39 height 16
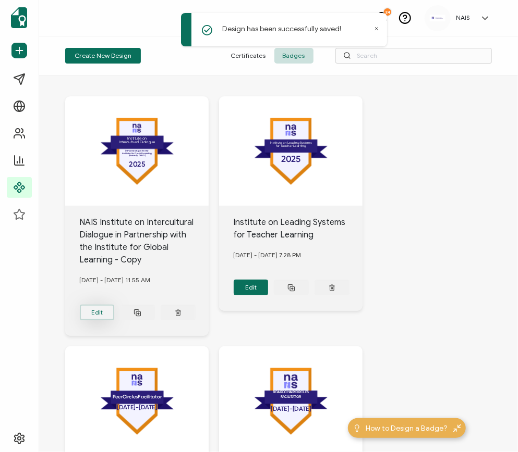
click at [104, 312] on button "Edit" at bounding box center [97, 313] width 35 height 16
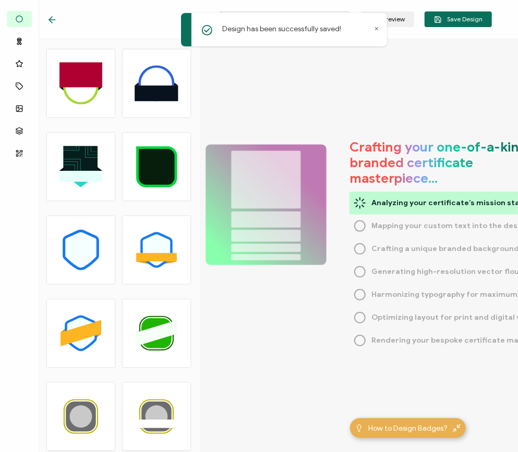
type input "NAIS Institute on Intercultural Dialogue in Partnership with the Institute for …"
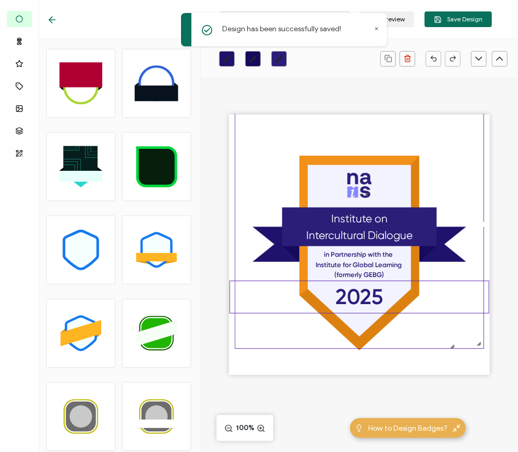
click at [381, 297] on pre "2025" at bounding box center [359, 297] width 47 height 25
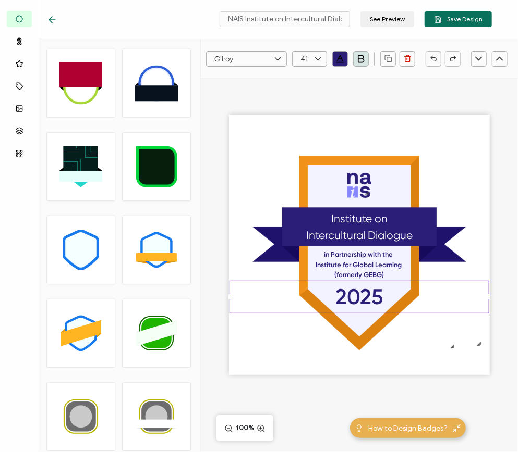
click at [381, 297] on pre "2025" at bounding box center [359, 297] width 47 height 25
click at [406, 24] on button "Save Design" at bounding box center [457, 19] width 67 height 16
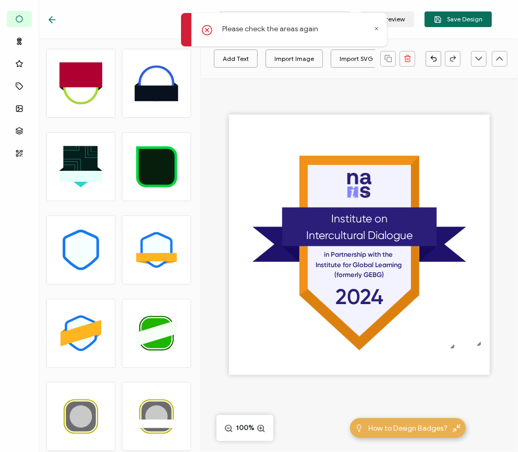
click at [375, 30] on icon at bounding box center [376, 29] width 3 height 3
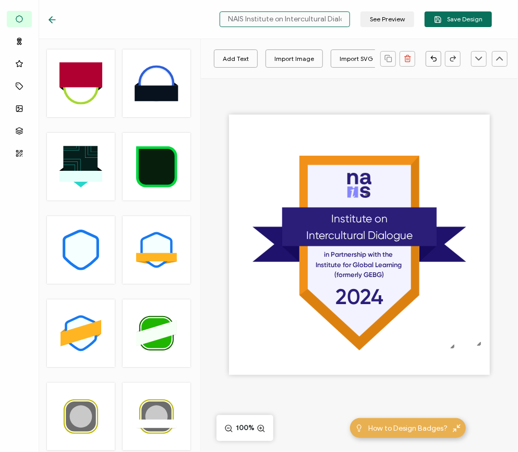
click at [316, 24] on input "NAIS Institute on Intercultural Dialogue in Partnership with the Institute for …" at bounding box center [284, 19] width 130 height 16
click at [374, 97] on div "2024 .bfecdf1d-787b-46fb-8dd5-4212b8166d5c{}.b22bcc8b-f444-498d-b616-7d581d72f3…" at bounding box center [359, 263] width 317 height 370
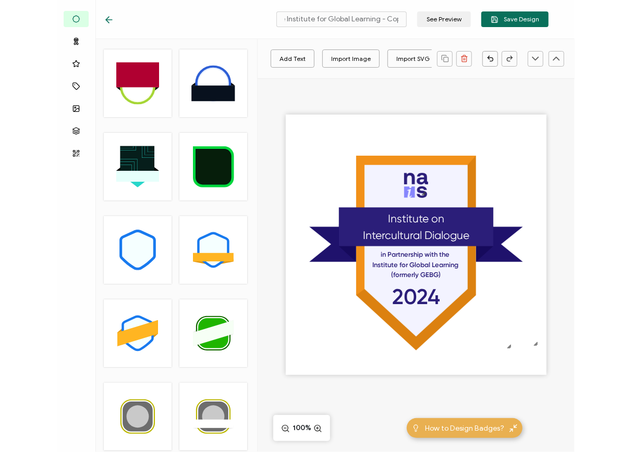
scroll to position [0, 0]
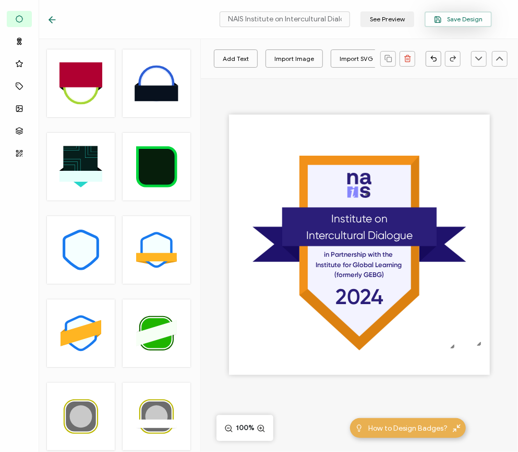
click at [406, 23] on button "Save Design" at bounding box center [457, 19] width 67 height 16
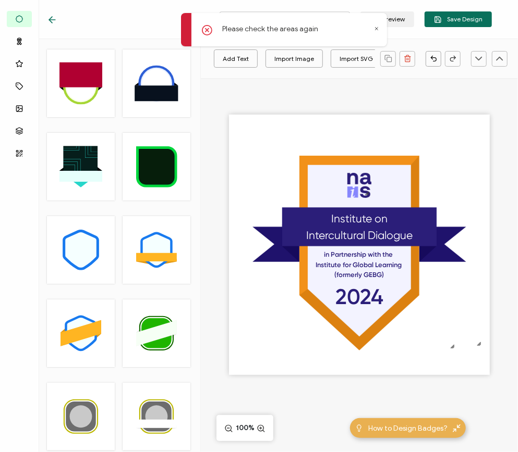
click at [379, 28] on div "Please check the areas again" at bounding box center [284, 29] width 206 height 33
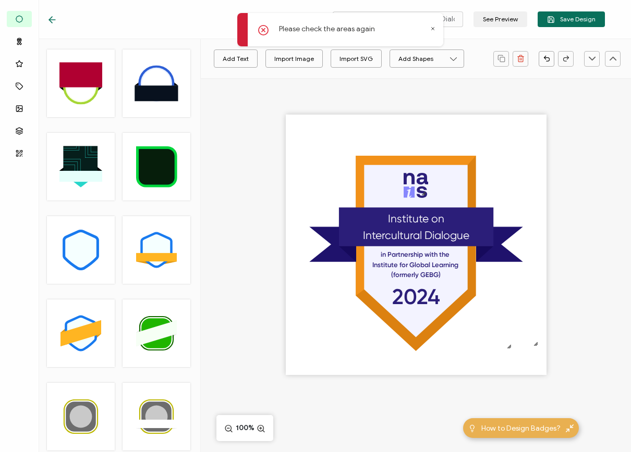
click at [228, 140] on div "2024 .bfecdf1d-787b-46fb-8dd5-4212b8166d5c{}.b22bcc8b-f444-498d-b616-7d581d72f3…" at bounding box center [416, 263] width 430 height 370
click at [406, 28] on icon at bounding box center [432, 28] width 5 height 5
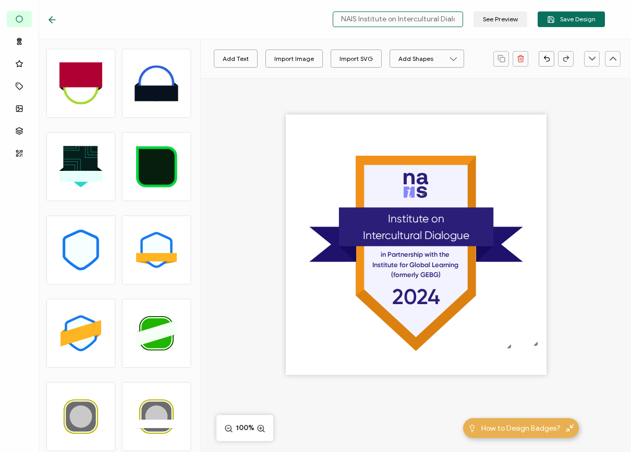
click at [406, 18] on input "NAIS Institute on Intercultural Dialogue in Partnership with the Institute for …" at bounding box center [398, 19] width 130 height 16
type input "NAIS Institute on Intercultural Dialogue in Partnership with the Institute for …"
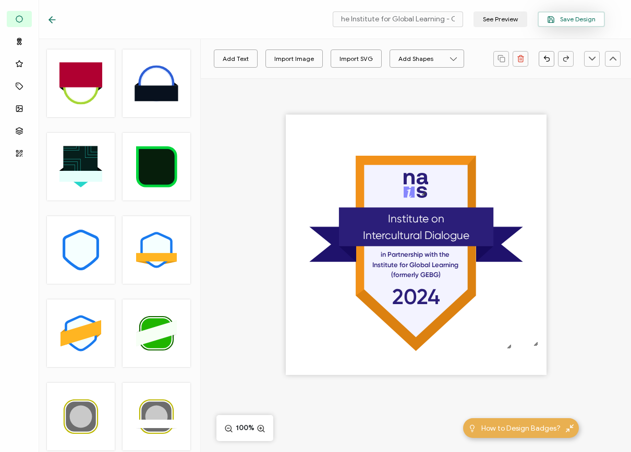
click at [406, 22] on span "Save Design" at bounding box center [571, 20] width 48 height 8
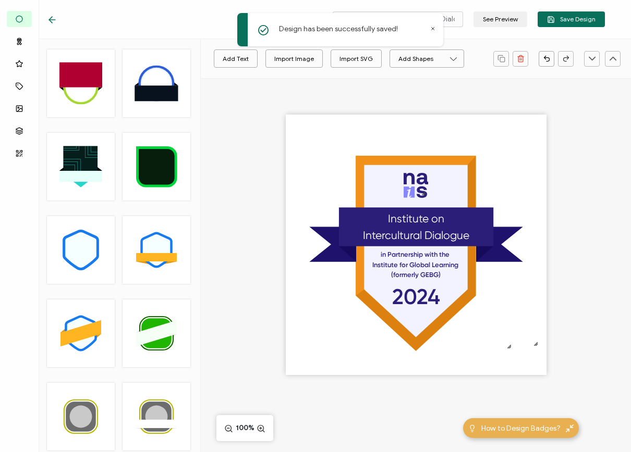
click at [54, 16] on icon at bounding box center [52, 20] width 10 height 10
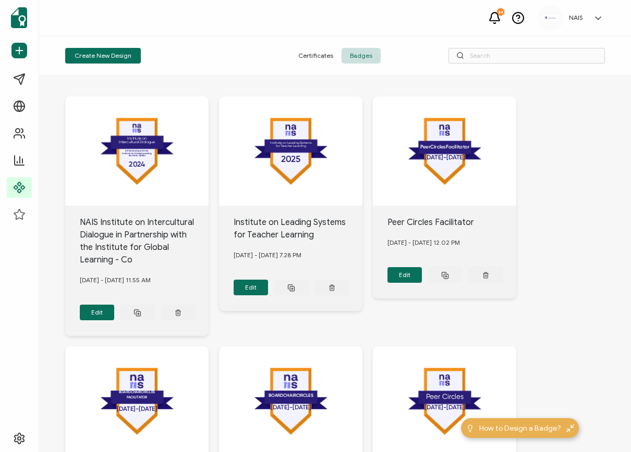
click at [276, 46] on div "Create New Design Certificates Badges" at bounding box center [335, 55] width 592 height 39
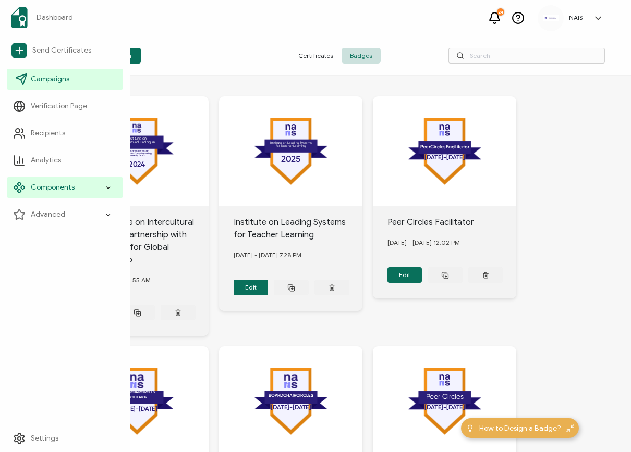
click at [61, 83] on span "Campaigns" at bounding box center [50, 79] width 39 height 10
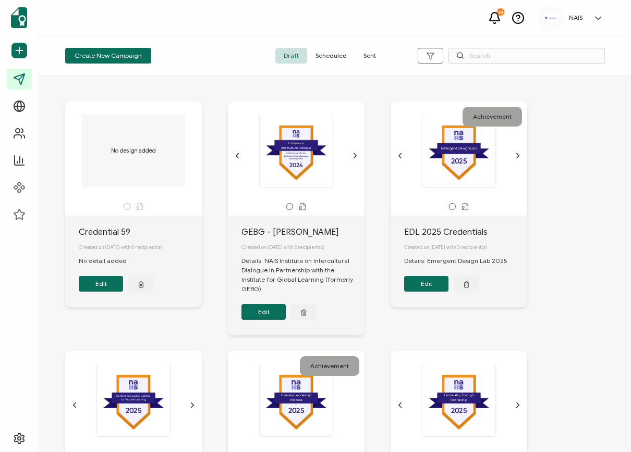
click at [271, 318] on button "Edit" at bounding box center [263, 312] width 44 height 16
